Goal: Check status: Check status

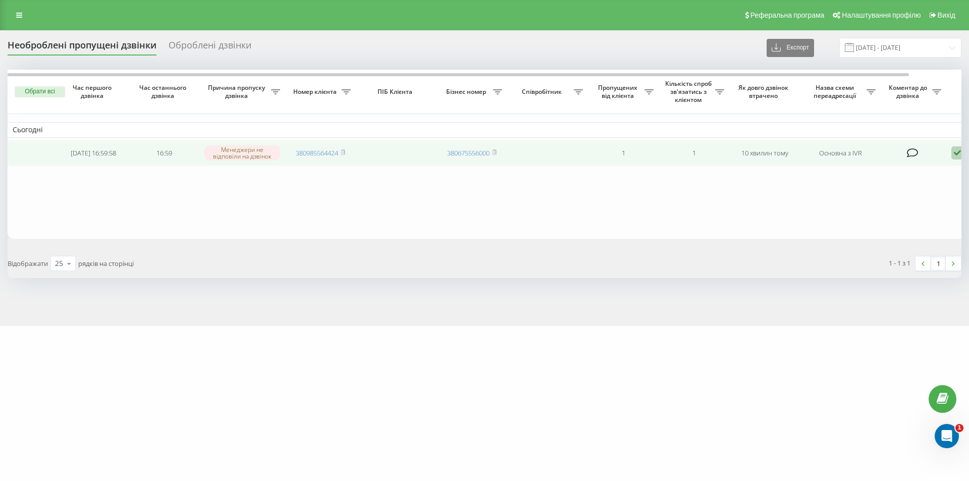
click at [957, 154] on icon at bounding box center [957, 153] width 12 height 14
click at [844, 174] on span "Не вдалося зв'язатися" at bounding box center [866, 169] width 77 height 10
